Goal: Book appointment/travel/reservation

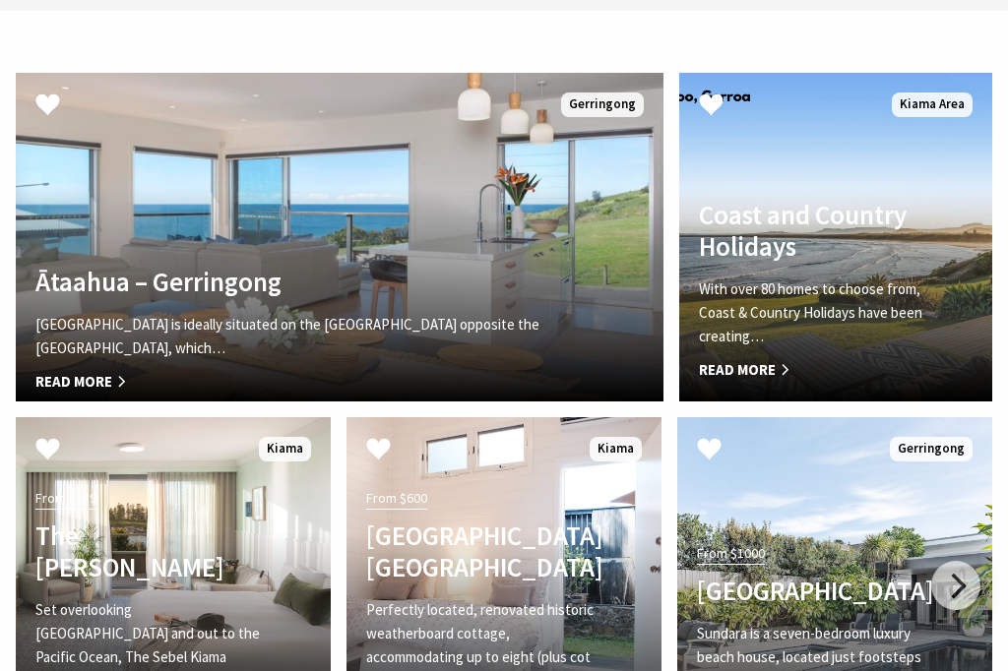
scroll to position [5521, 0]
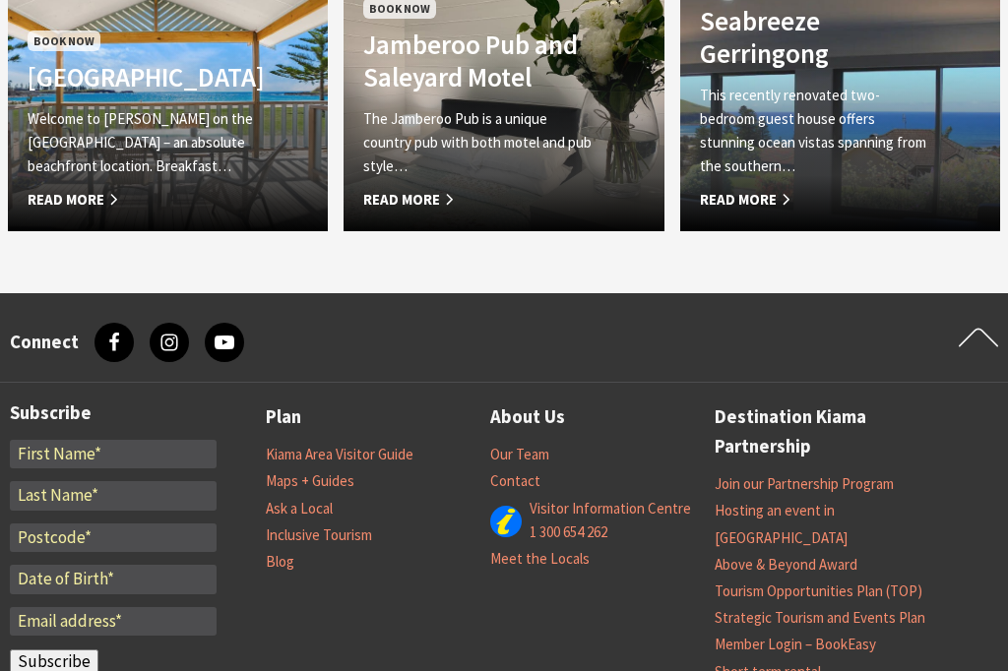
scroll to position [1982, 0]
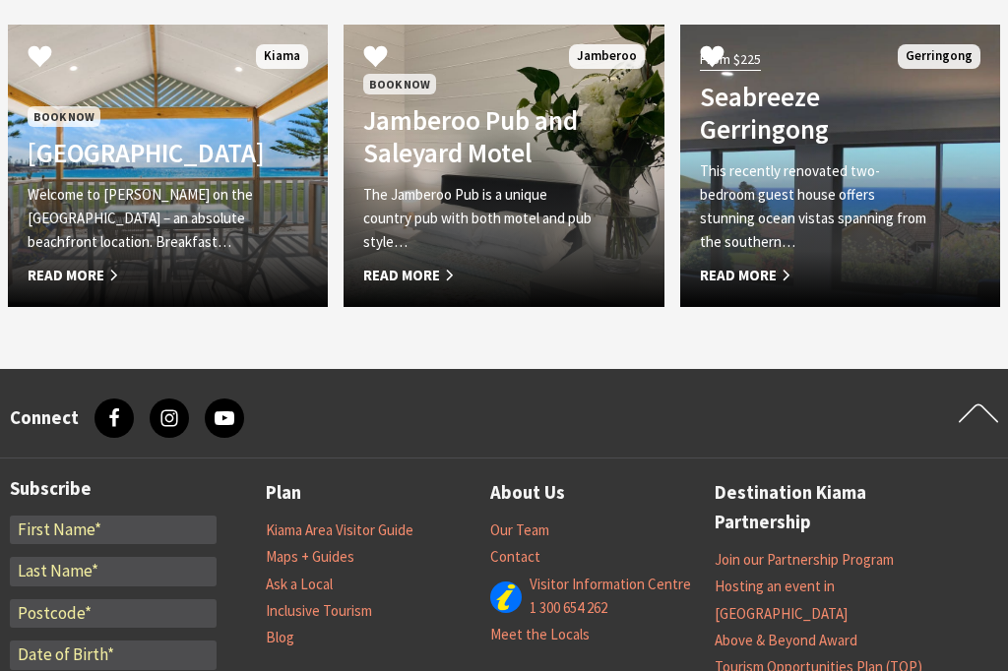
click at [83, 268] on span "Read More" at bounding box center [144, 276] width 233 height 24
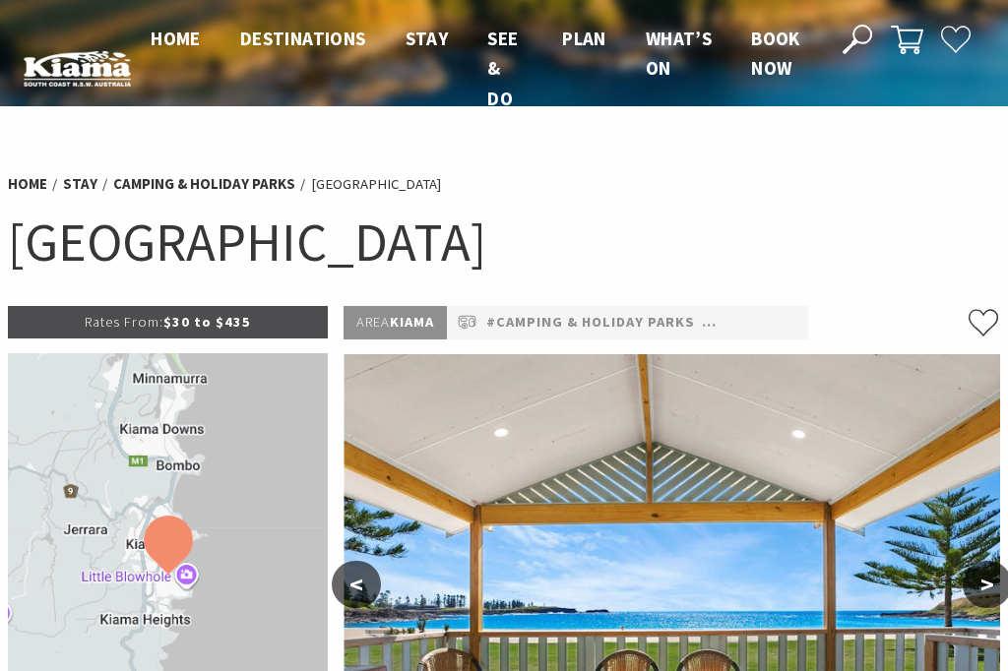
select select "3"
select select "2"
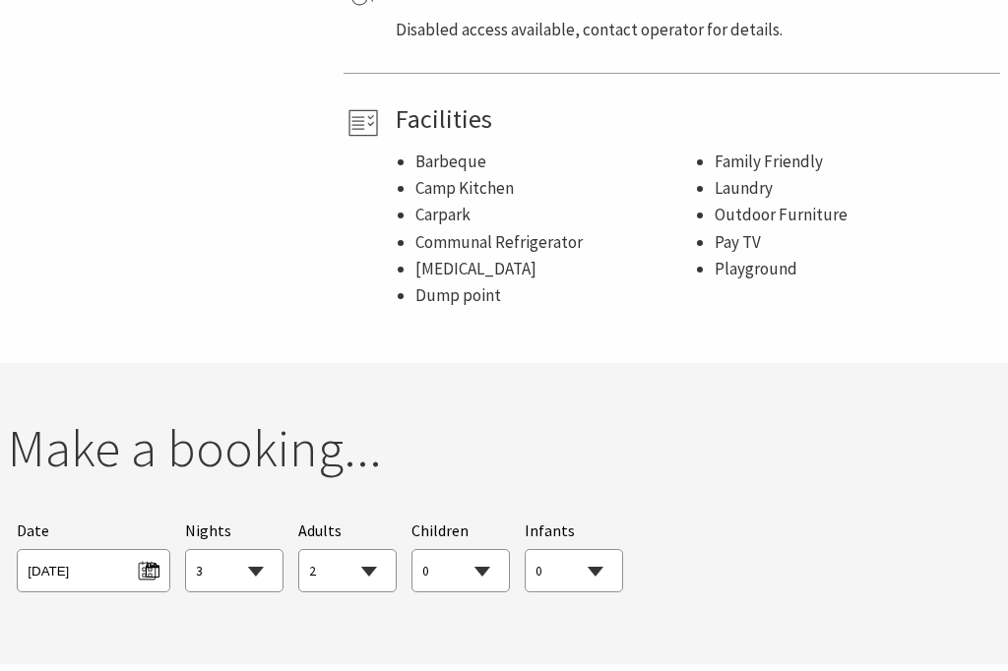
scroll to position [1471, 0]
click at [157, 555] on span "Wed 01/10/2025" at bounding box center [93, 568] width 131 height 27
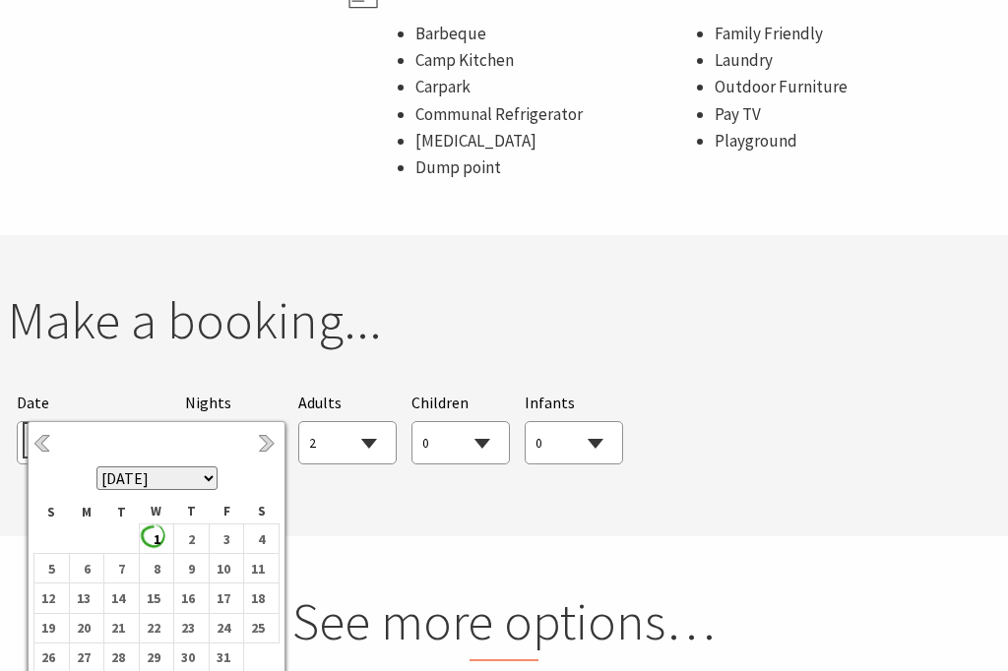
scroll to position [1599, 0]
click at [272, 572] on td "11" at bounding box center [261, 569] width 35 height 30
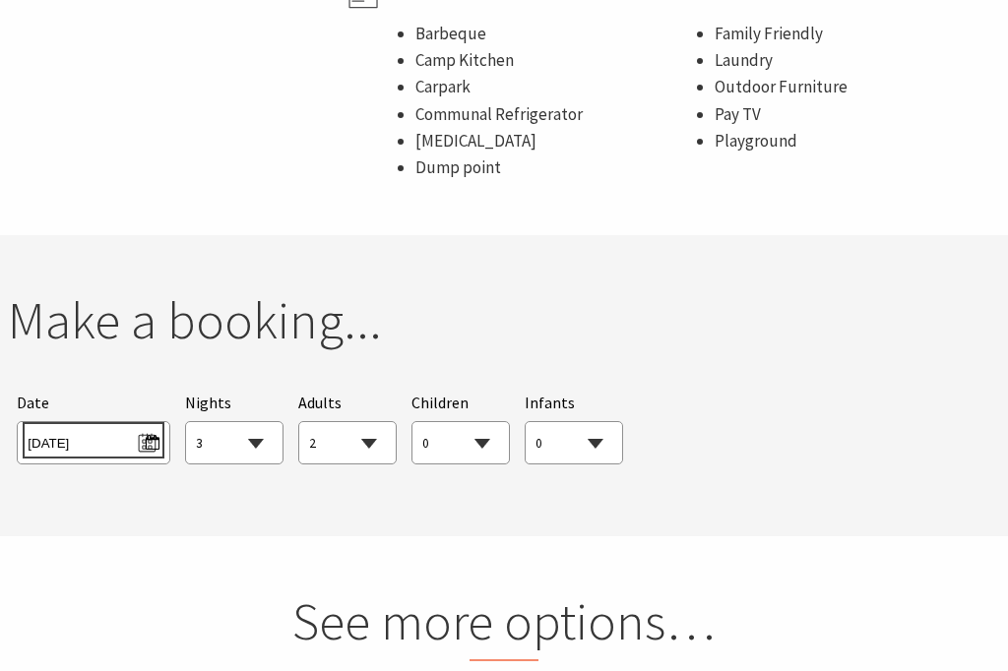
click at [151, 427] on span "Sat 11/10/2025" at bounding box center [93, 440] width 131 height 27
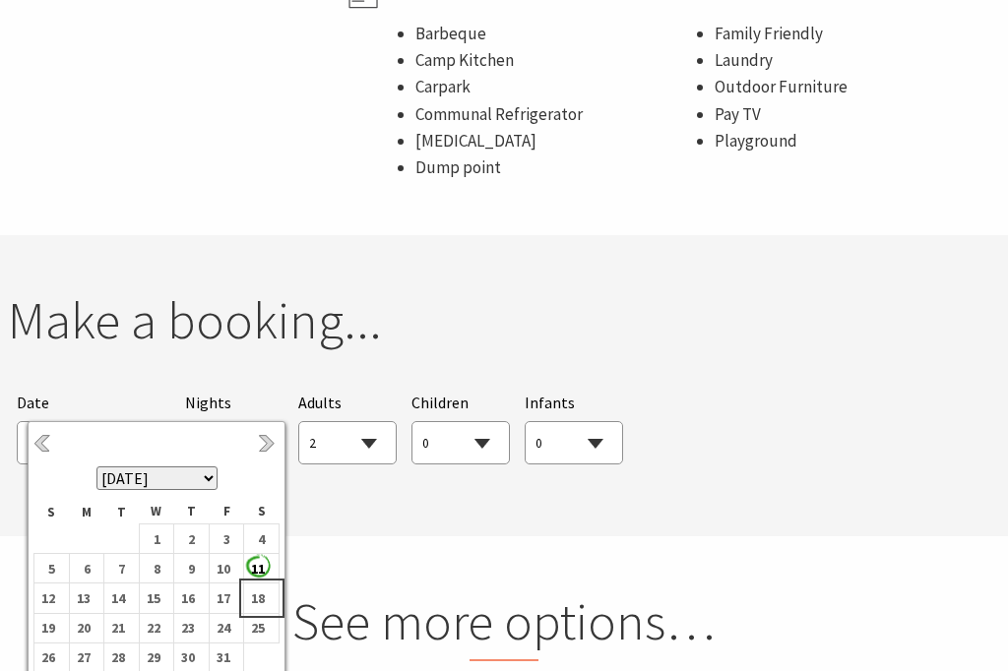
click at [272, 601] on td "18" at bounding box center [261, 599] width 35 height 30
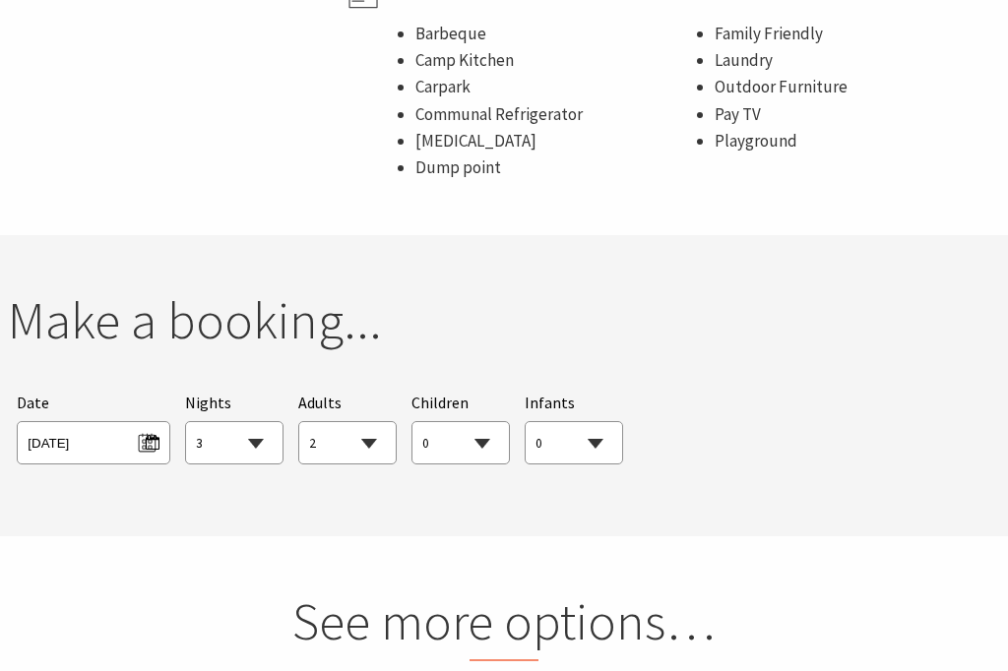
click at [271, 422] on select "1 2 3 4 5 6 7 8 9 10 11 12 13 14 15 16 17 18 19 20 21 22 23 24 25 26 27 28 29 30" at bounding box center [234, 443] width 96 height 43
select select "2"
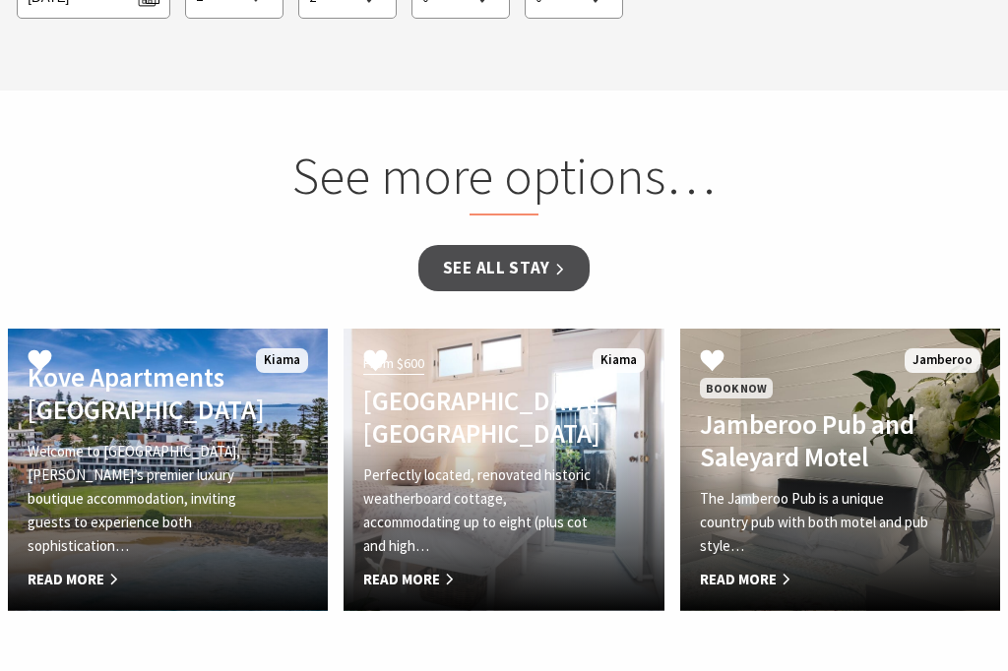
scroll to position [2034, 0]
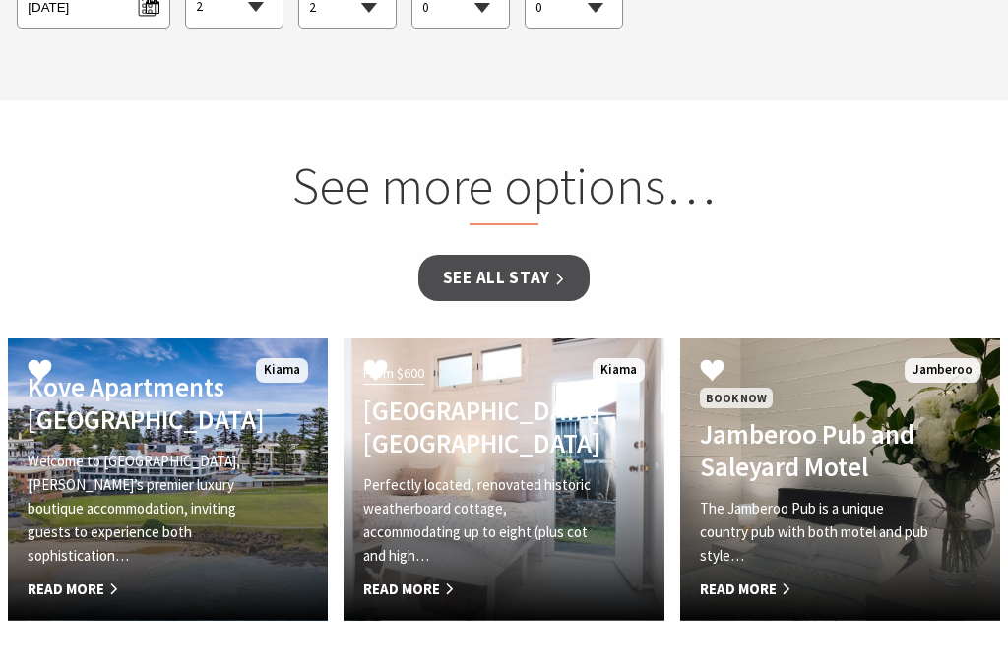
click at [538, 256] on link "See all Stay" at bounding box center [503, 279] width 171 height 46
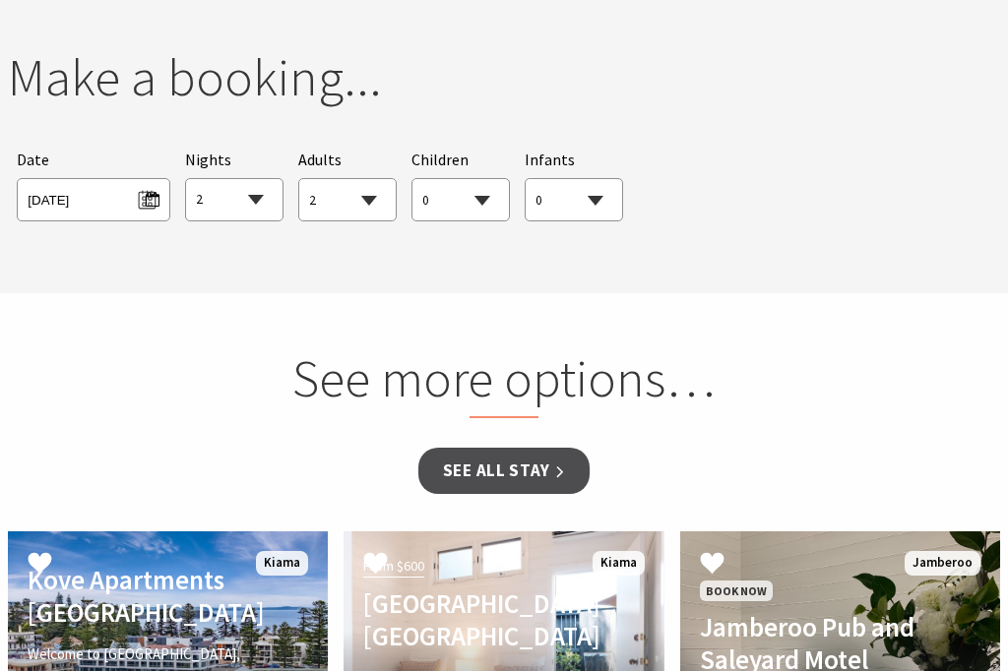
scroll to position [1802, 0]
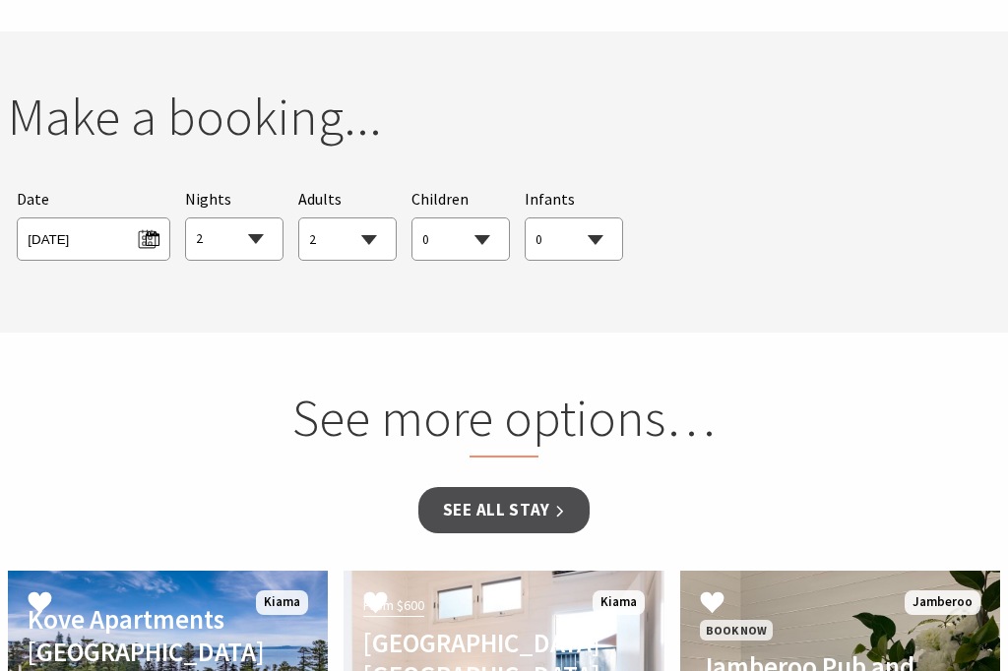
click at [509, 487] on link "See all Stay" at bounding box center [503, 510] width 171 height 46
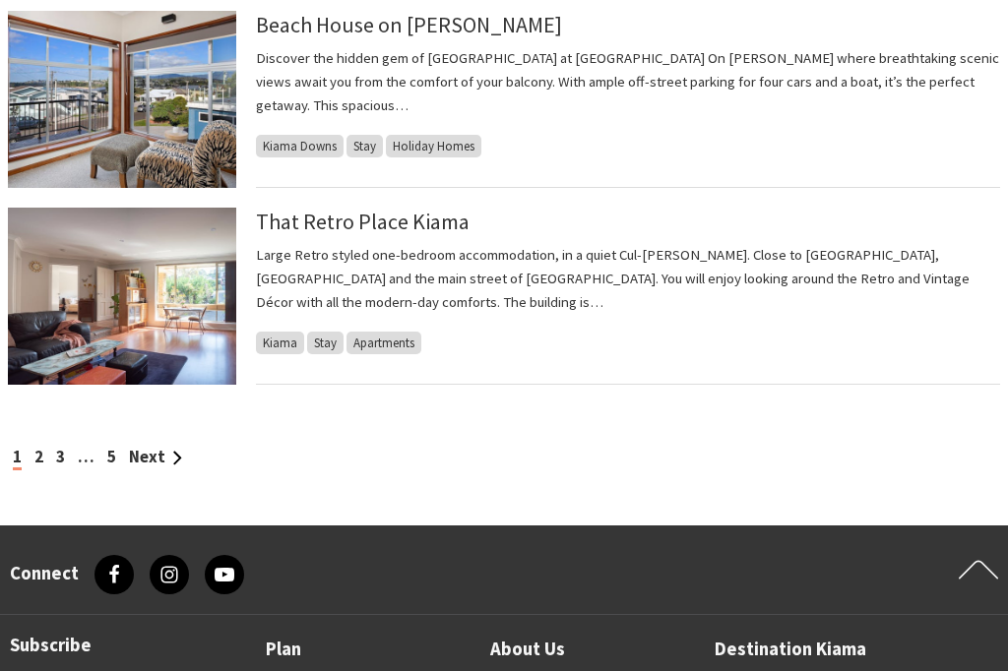
scroll to position [2124, 0]
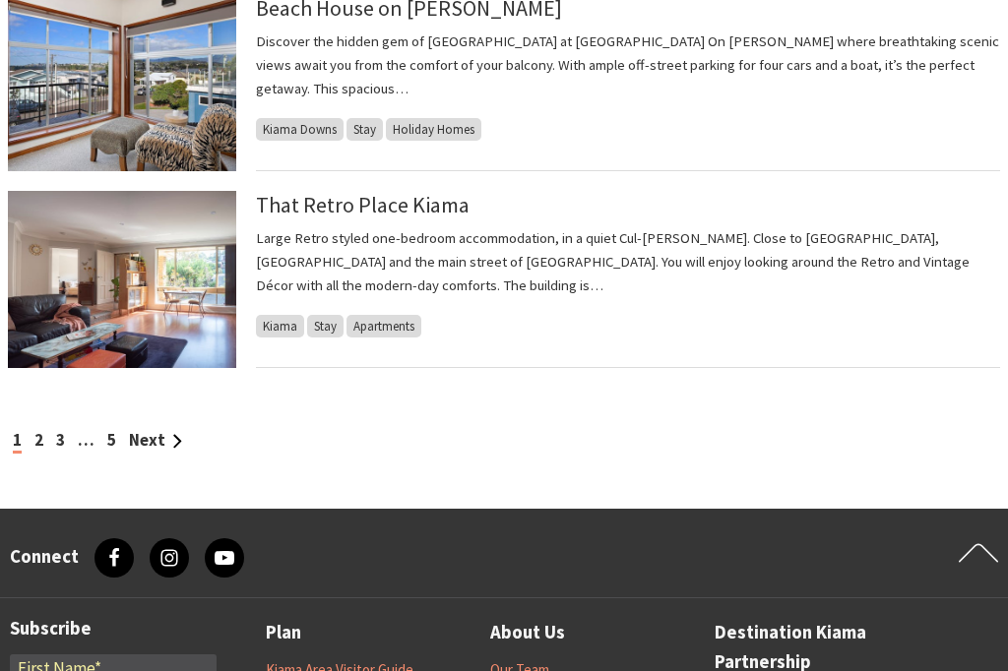
click at [157, 447] on link "Next" at bounding box center [155, 440] width 53 height 22
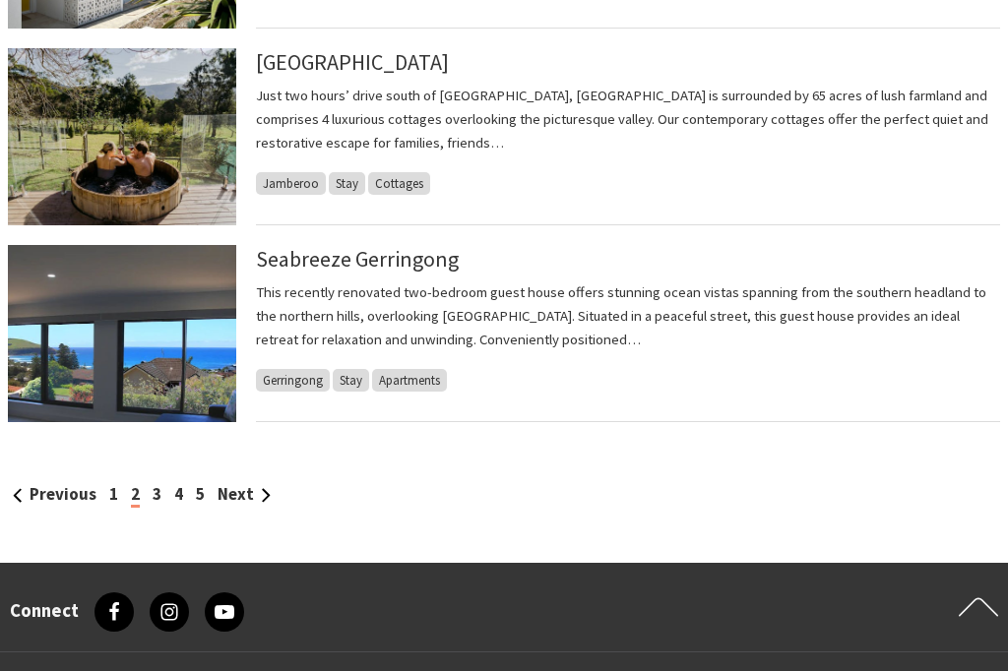
scroll to position [2070, 0]
click at [235, 503] on link "Next" at bounding box center [244, 494] width 53 height 22
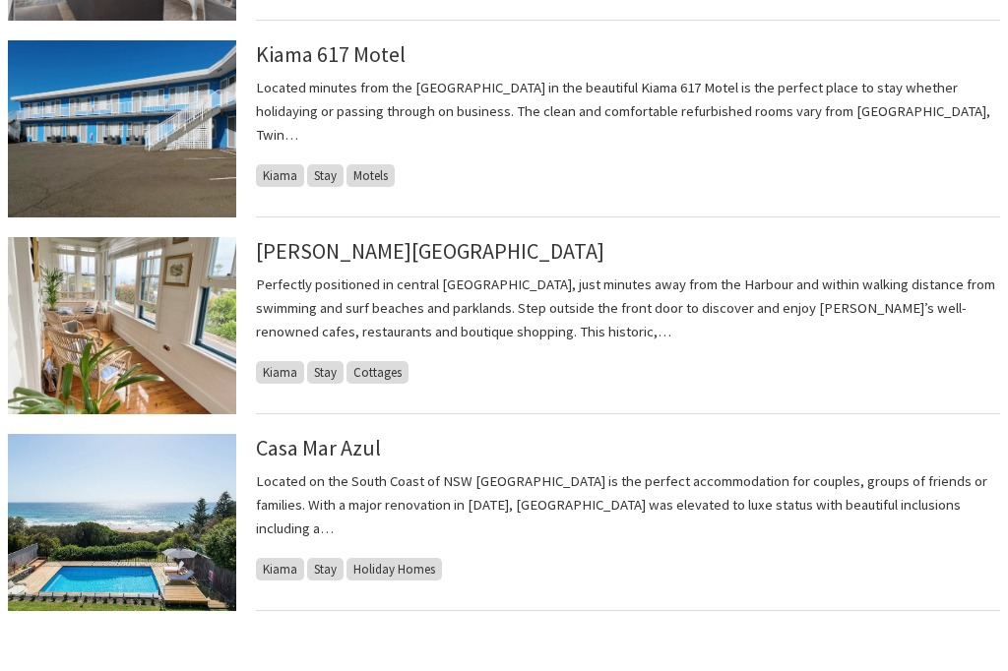
scroll to position [1905, 0]
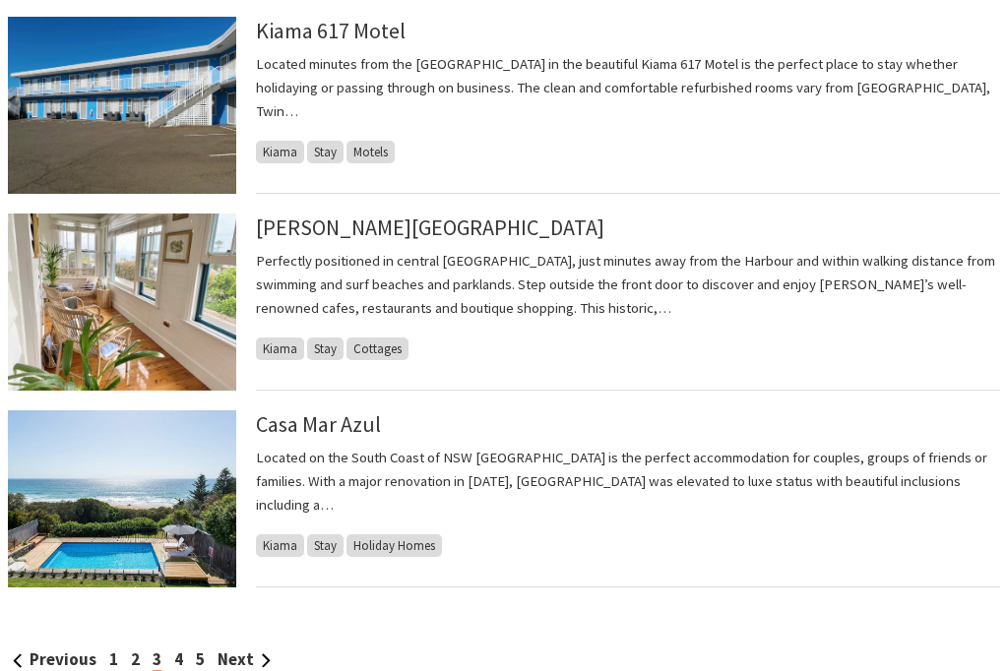
click at [241, 664] on link "Next" at bounding box center [244, 660] width 53 height 22
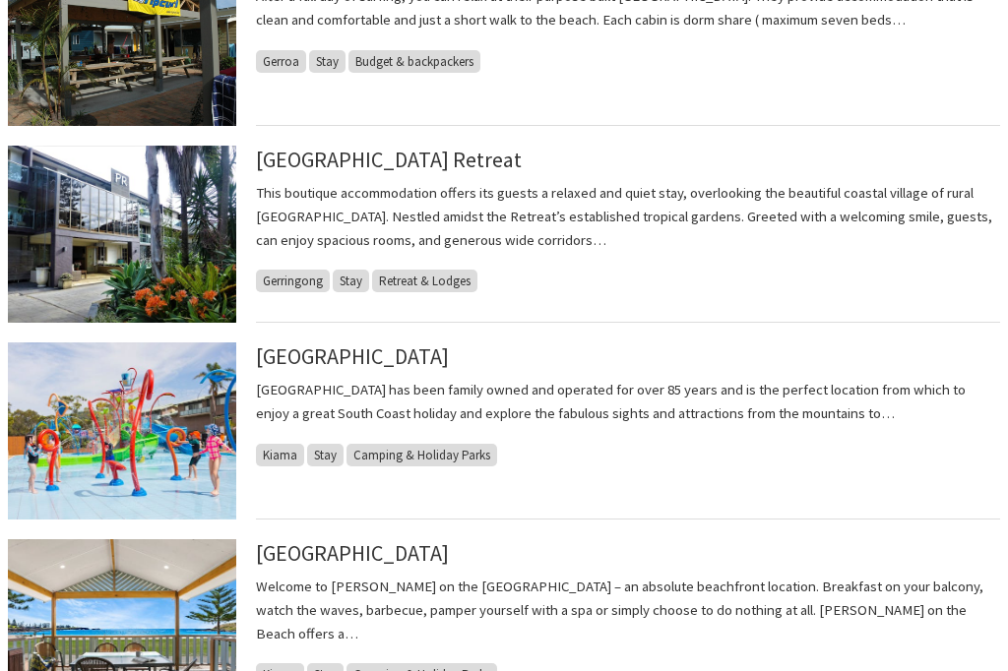
scroll to position [989, 0]
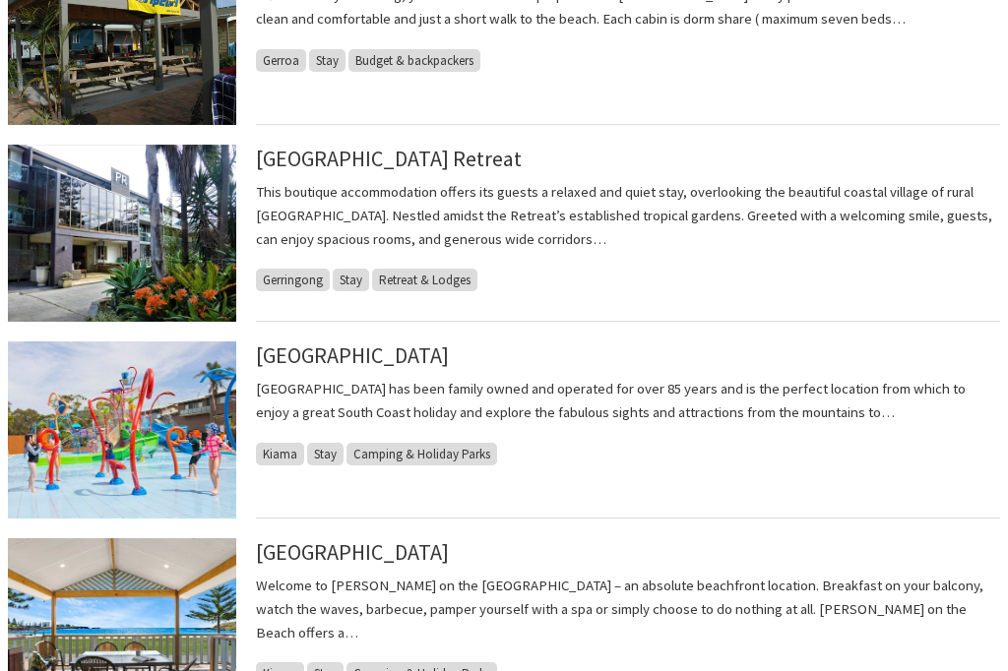
click at [449, 367] on link "[GEOGRAPHIC_DATA]" at bounding box center [352, 356] width 193 height 28
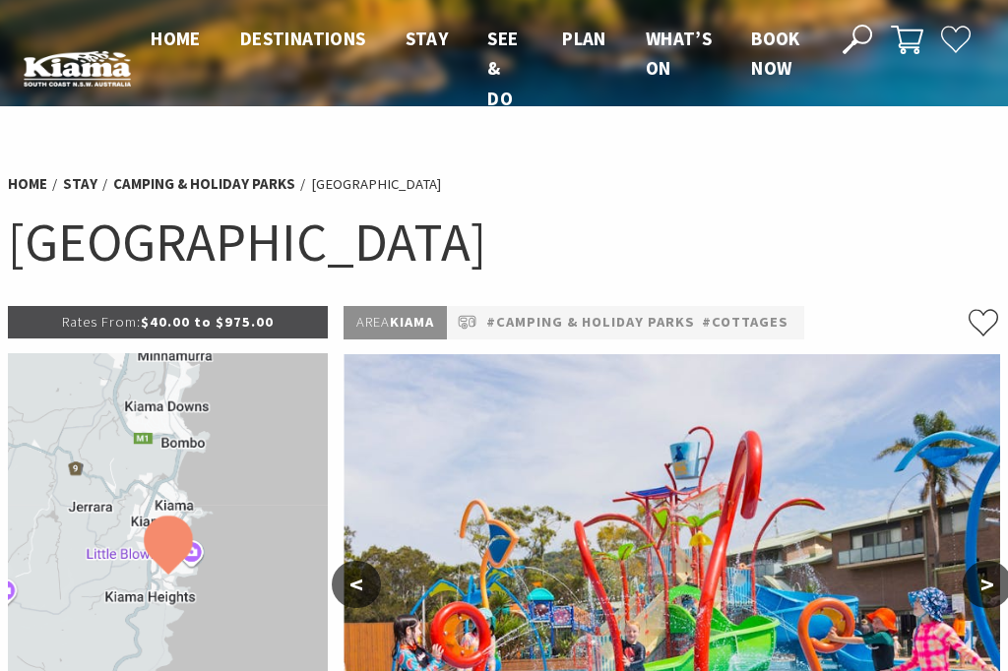
select select "2"
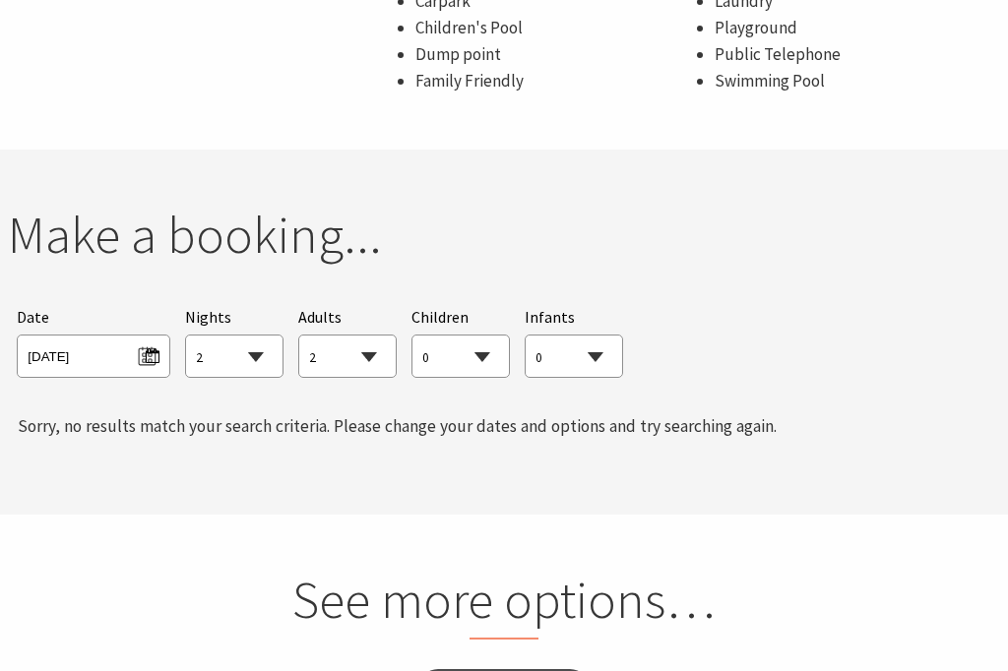
scroll to position [1781, 0]
click at [814, 366] on div "Searching for Accommodation Tours Events Car Hire Packages Date Sat 18/10/2025 …" at bounding box center [504, 341] width 992 height 92
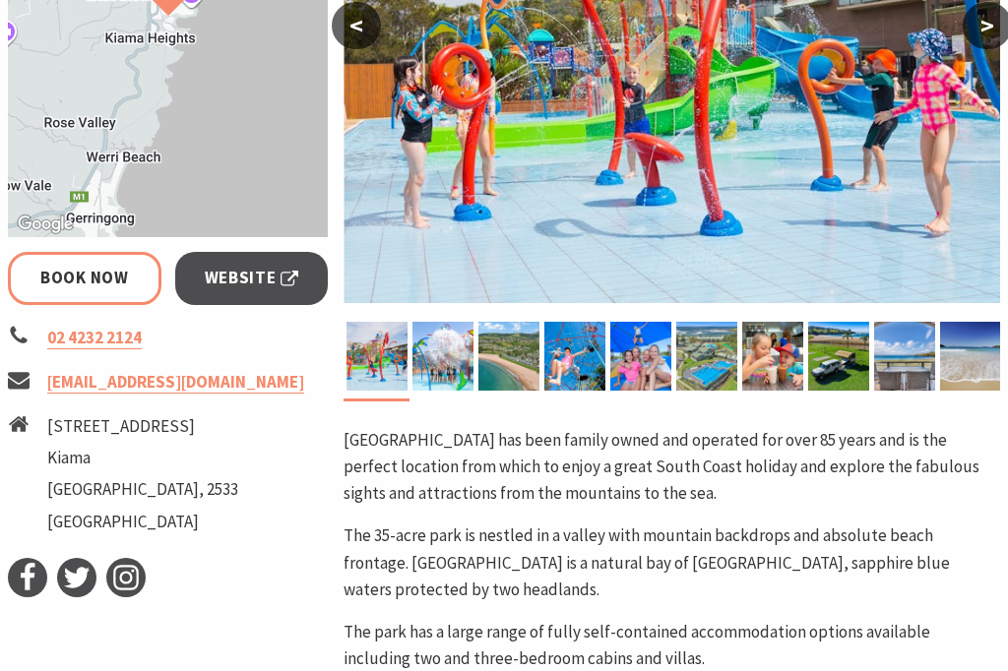
scroll to position [560, 0]
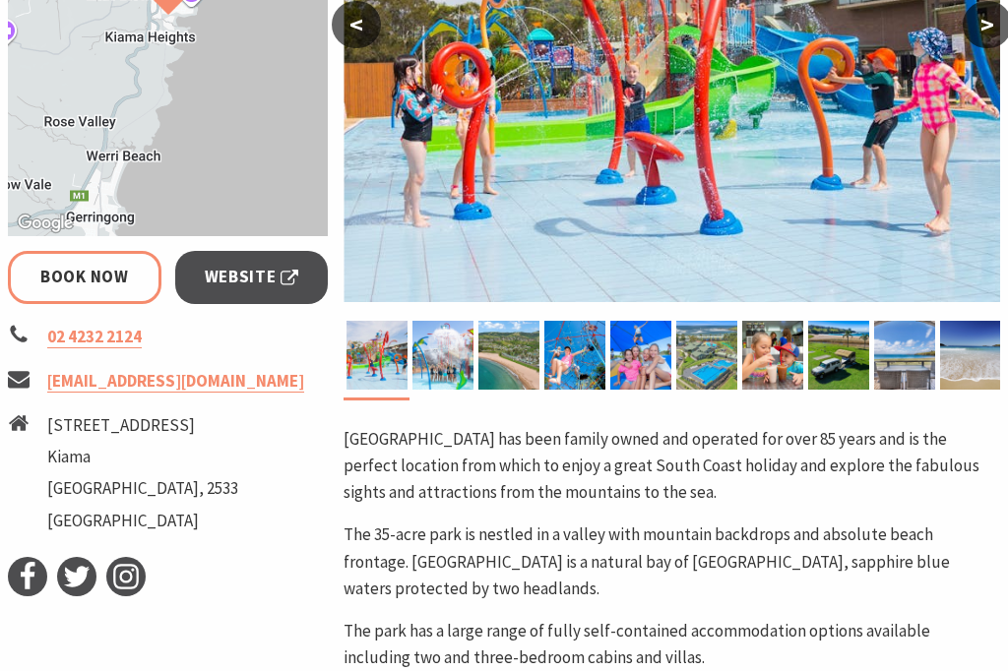
click at [258, 277] on span "Website" at bounding box center [252, 277] width 94 height 27
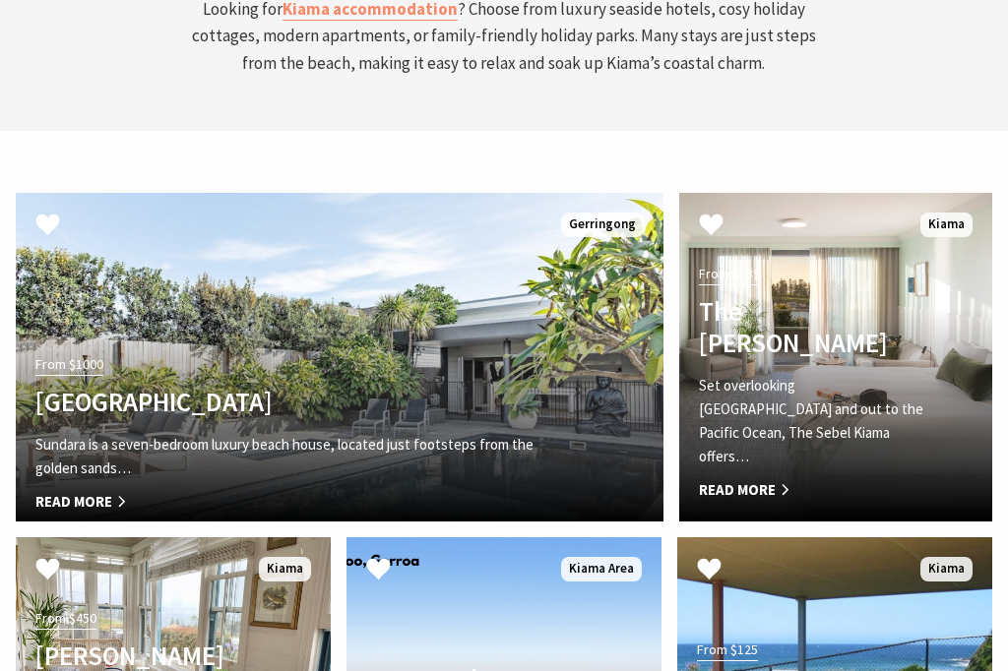
scroll to position [5410, 0]
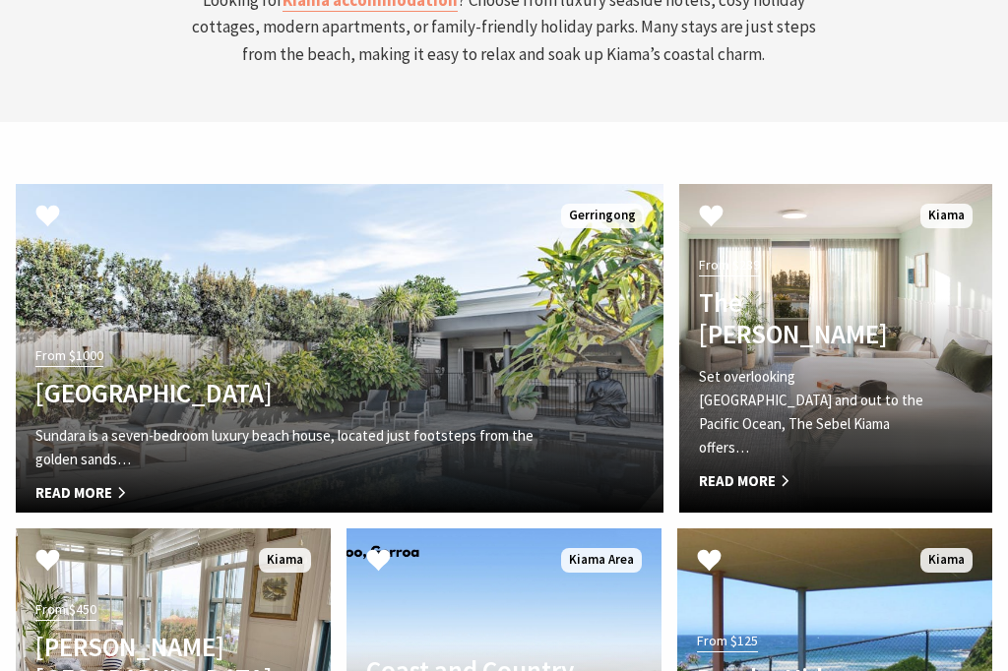
click at [750, 470] on span "Read More" at bounding box center [812, 482] width 227 height 24
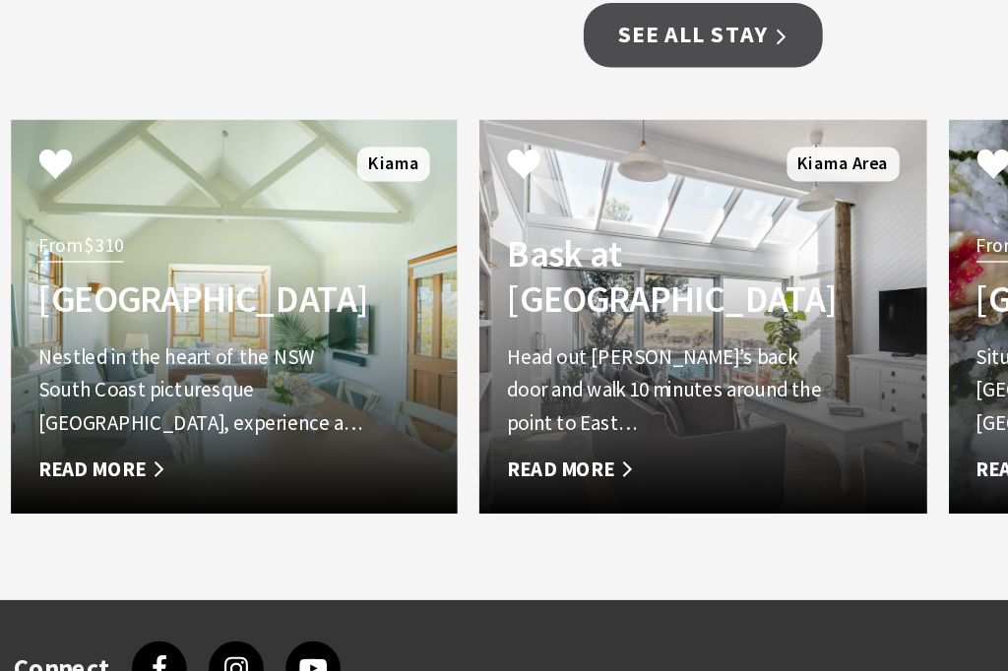
scroll to position [1919, 0]
